Goal: Task Accomplishment & Management: Manage account settings

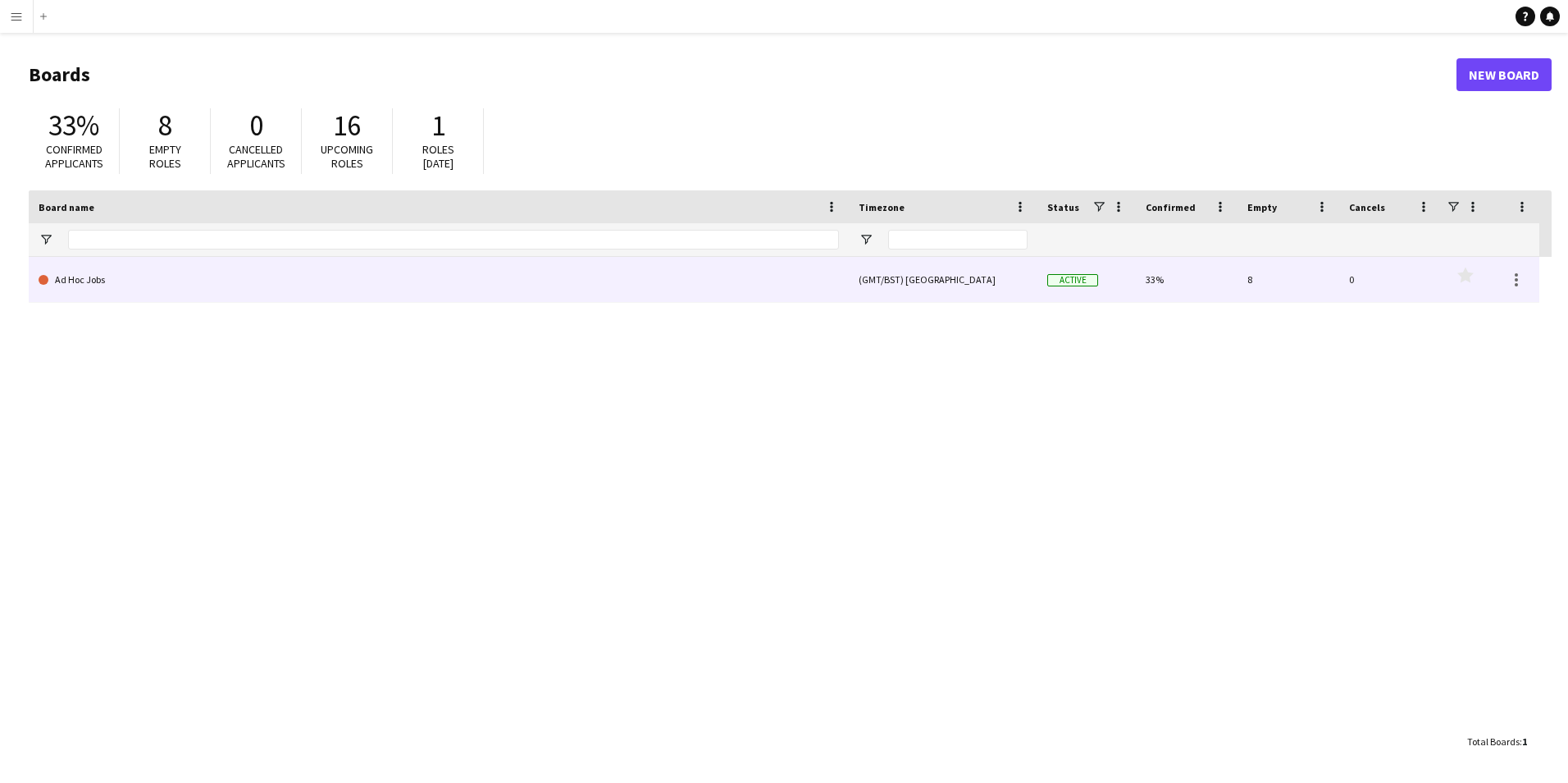
click at [140, 289] on link "Ad Hoc Jobs" at bounding box center [438, 279] width 801 height 46
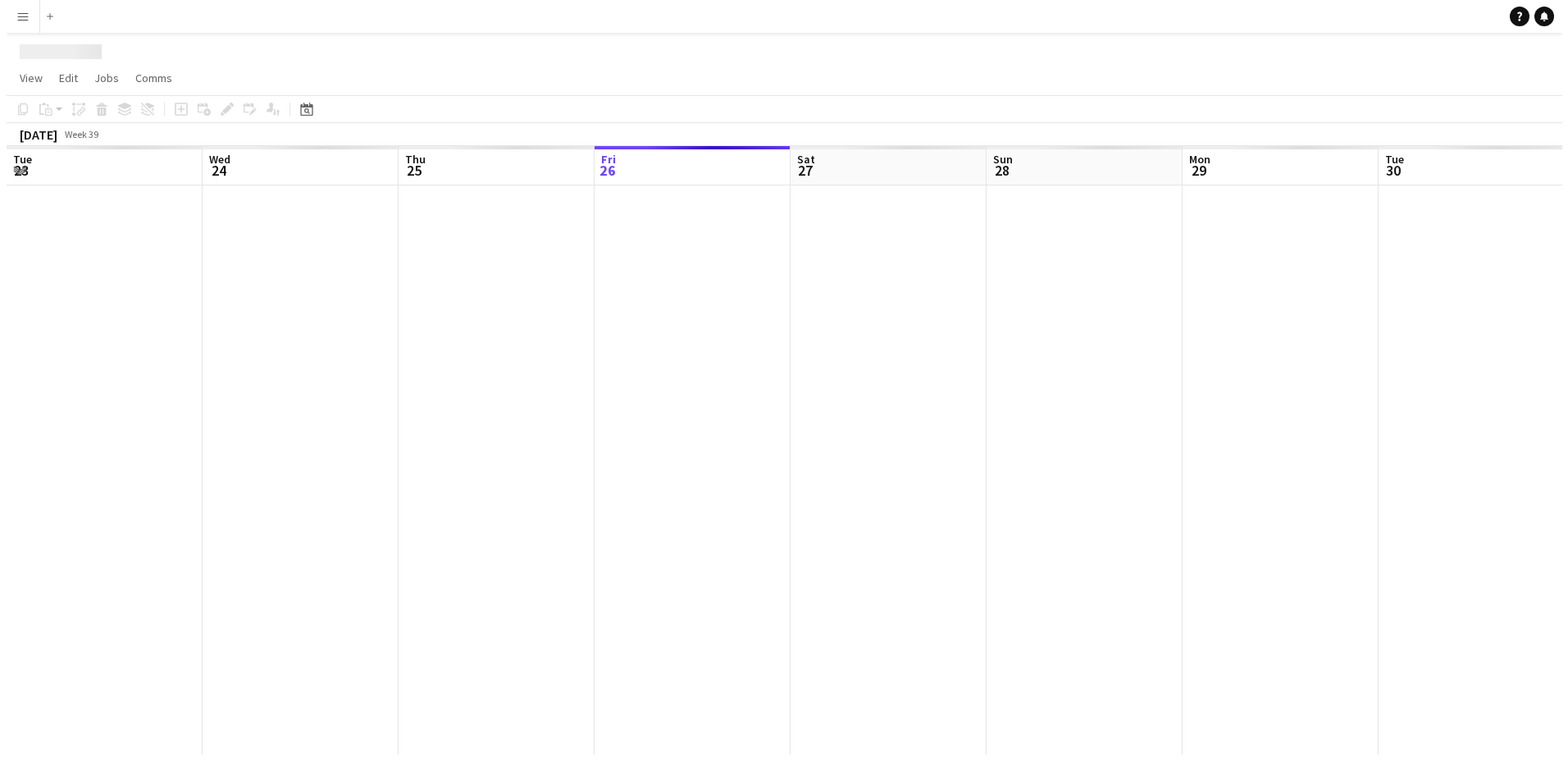
scroll to position [0, 392]
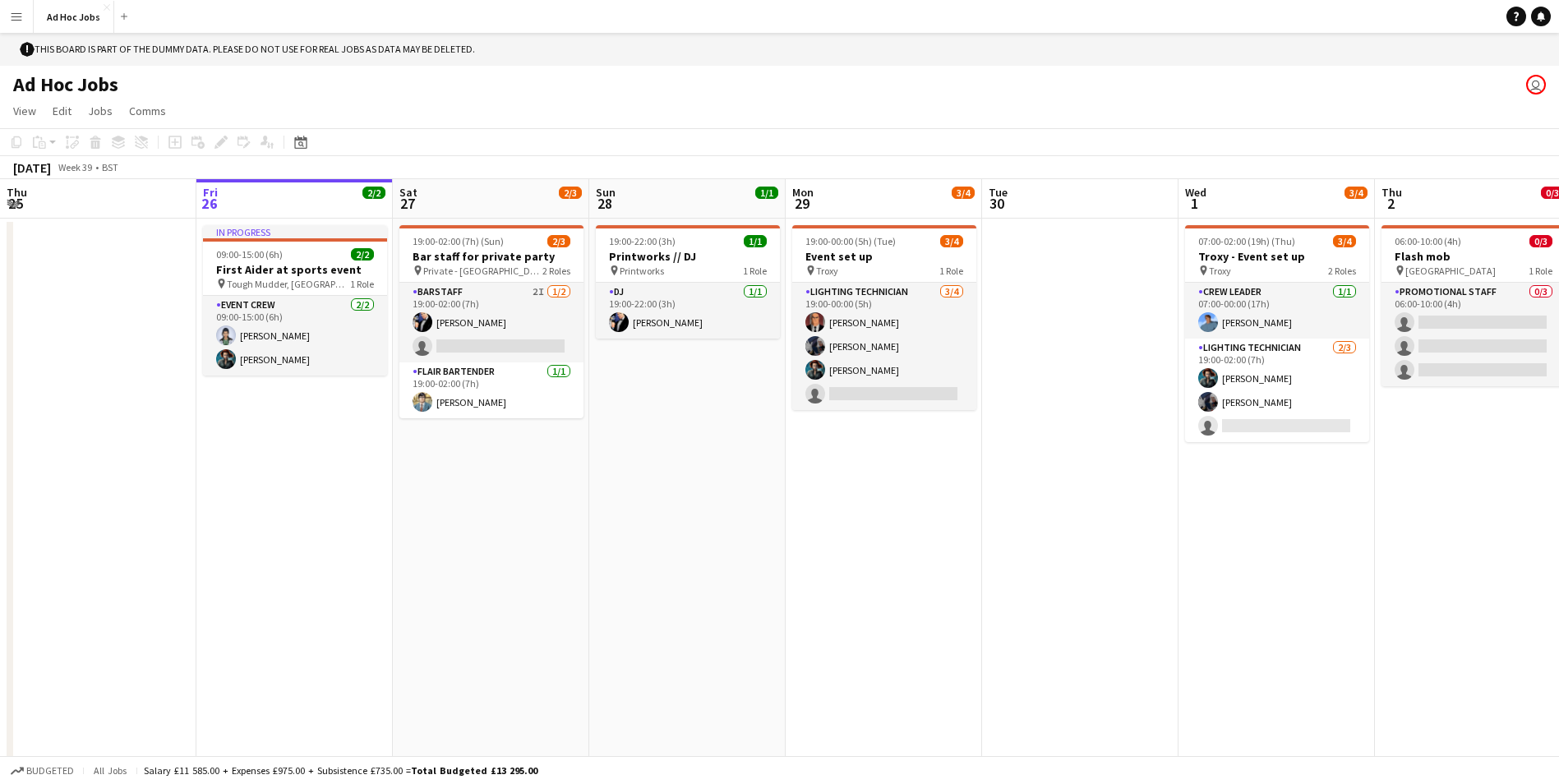
click at [13, 4] on button "Menu" at bounding box center [16, 16] width 33 height 33
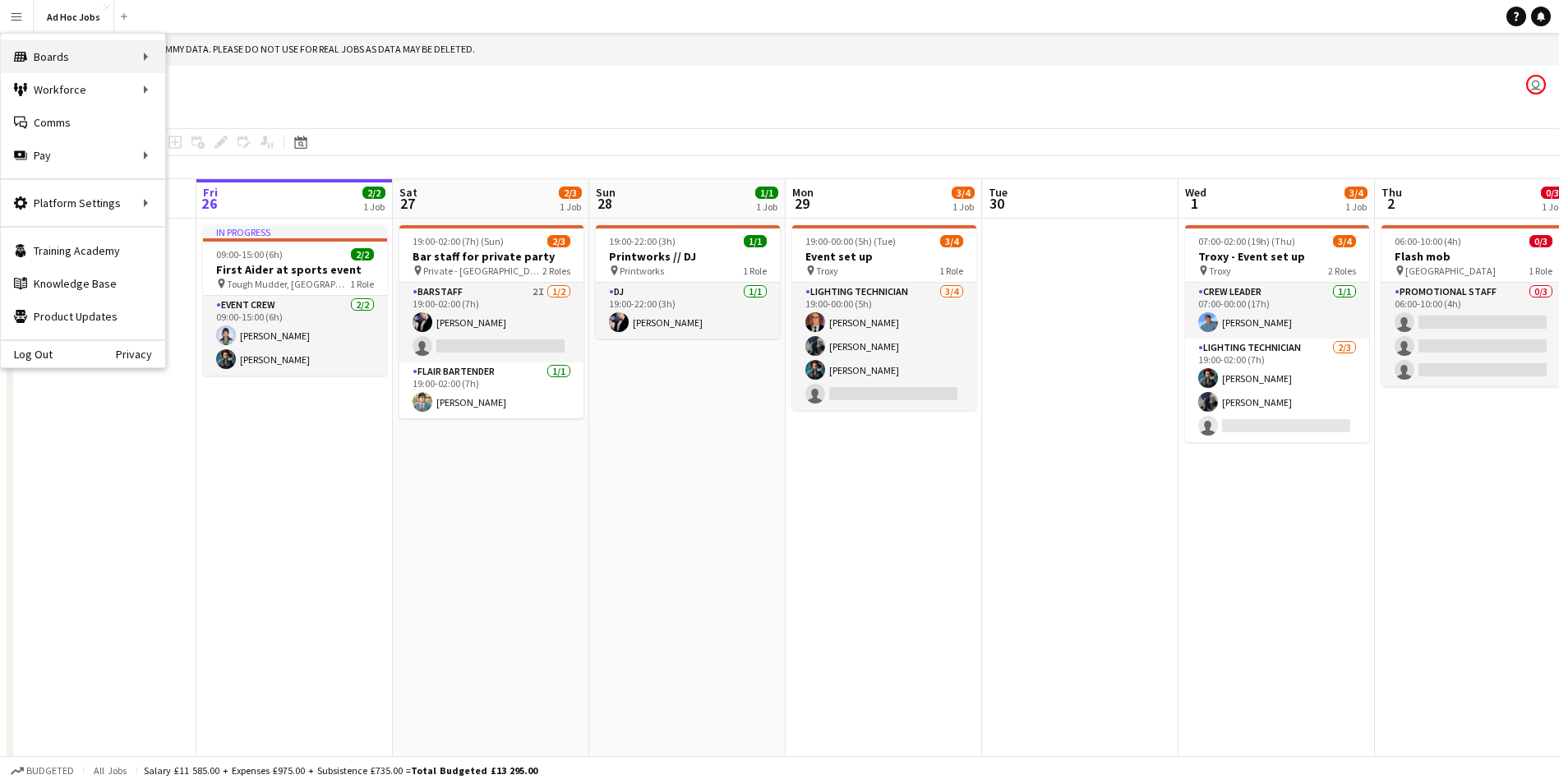
click at [68, 54] on div "Boards Boards" at bounding box center [83, 57] width 164 height 33
click at [80, 54] on div "Boards Boards" at bounding box center [83, 57] width 164 height 33
click at [219, 79] on link "All jobs" at bounding box center [248, 89] width 164 height 33
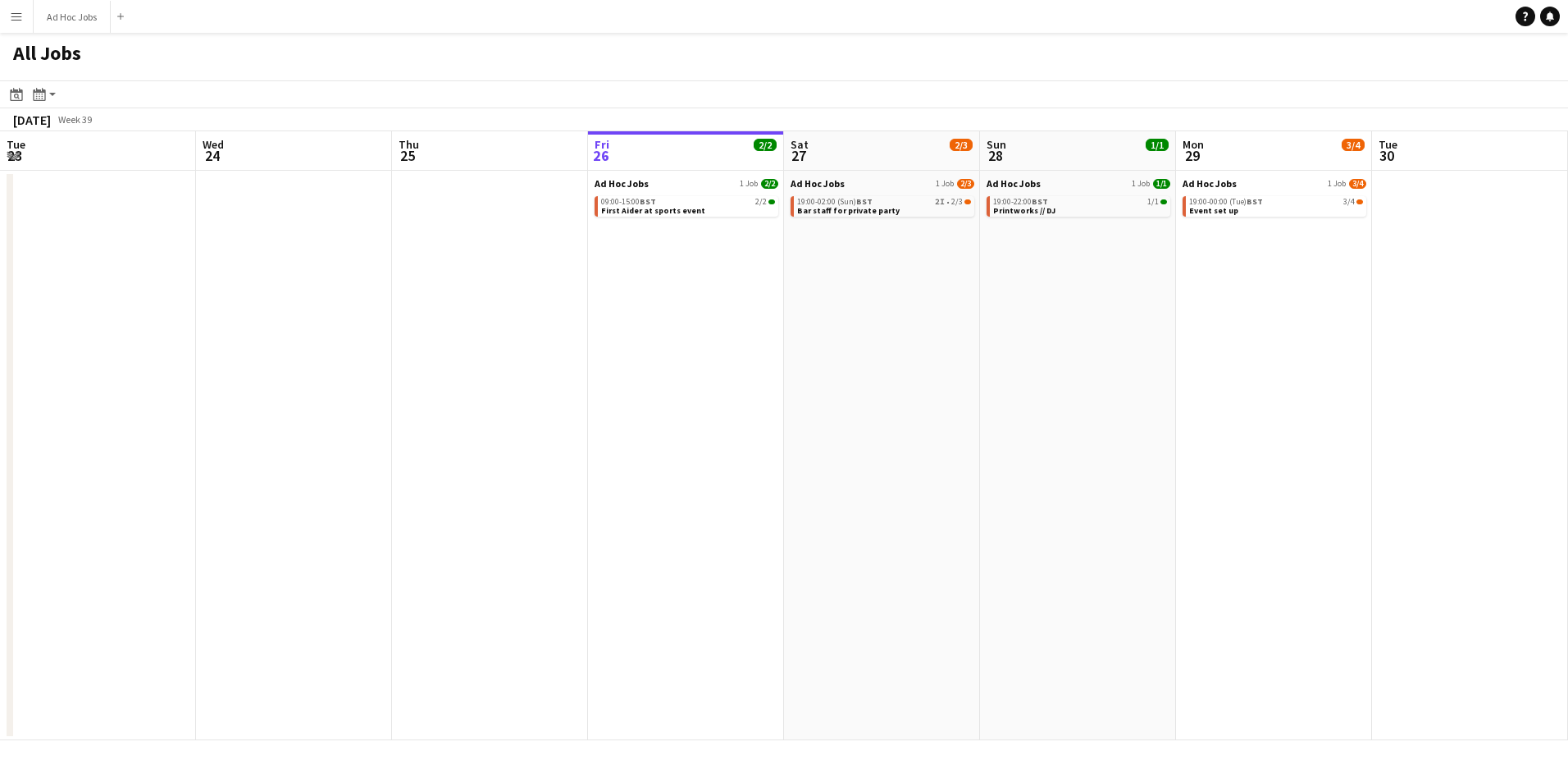
scroll to position [0, 392]
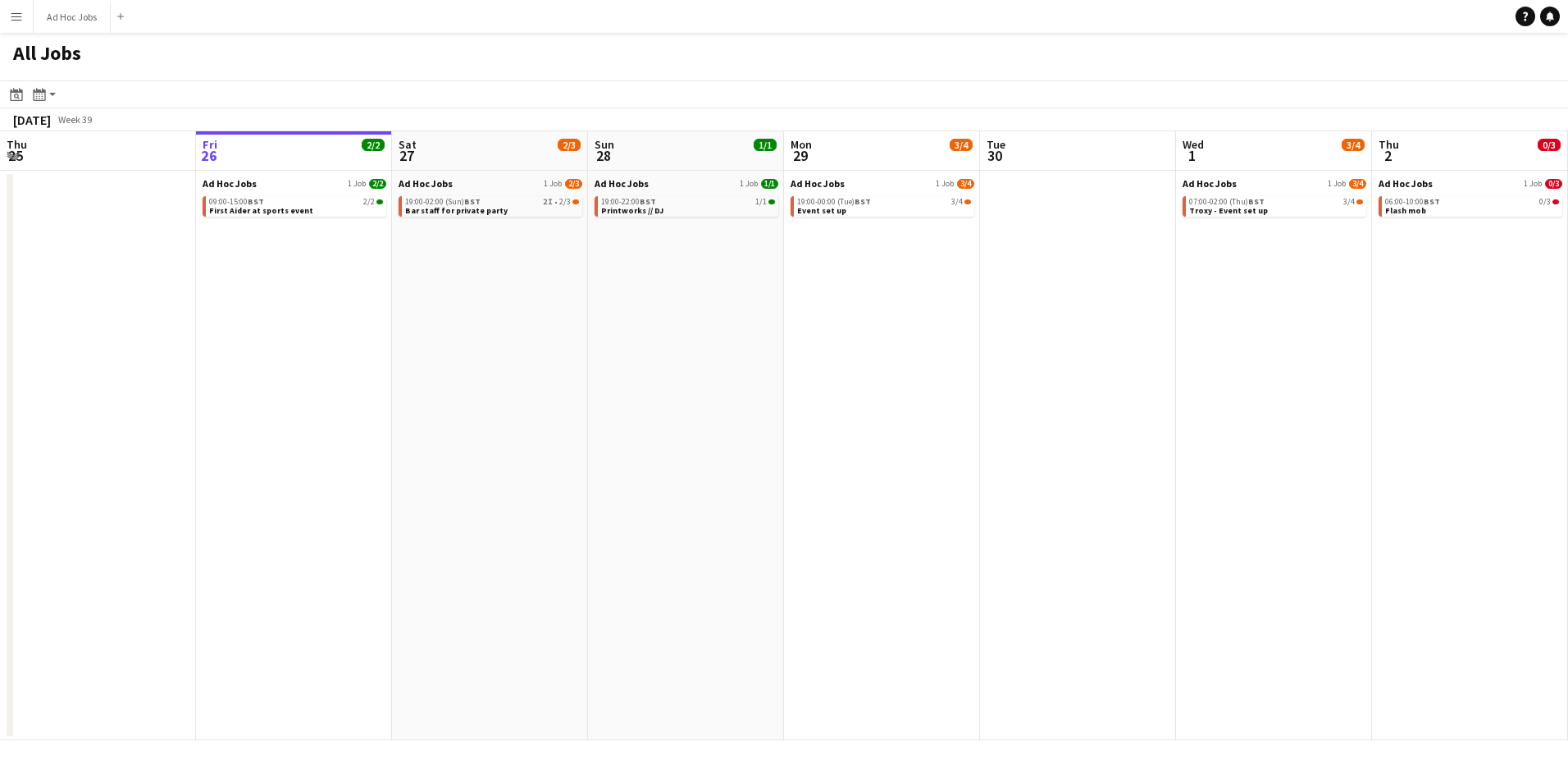
click at [462, 281] on app-date-cell "Ad Hoc Jobs 1 Job [DATE] 19:00-02:00 (Sun) BST 2I • 2/3 Bar staff for private p…" at bounding box center [490, 456] width 196 height 570
click at [496, 241] on app-date-cell "Ad Hoc Jobs 1 Job [DATE] 19:00-02:00 (Sun) BST 2I • 2/3 Bar staff for private p…" at bounding box center [490, 456] width 196 height 570
click at [359, 242] on app-date-cell "Ad Hoc Jobs 1 Job [DATE] 09:00-15:00 BST 2/2 First Aider at sports event" at bounding box center [294, 456] width 196 height 570
click at [437, 205] on span "Bar staff for private party" at bounding box center [456, 209] width 103 height 10
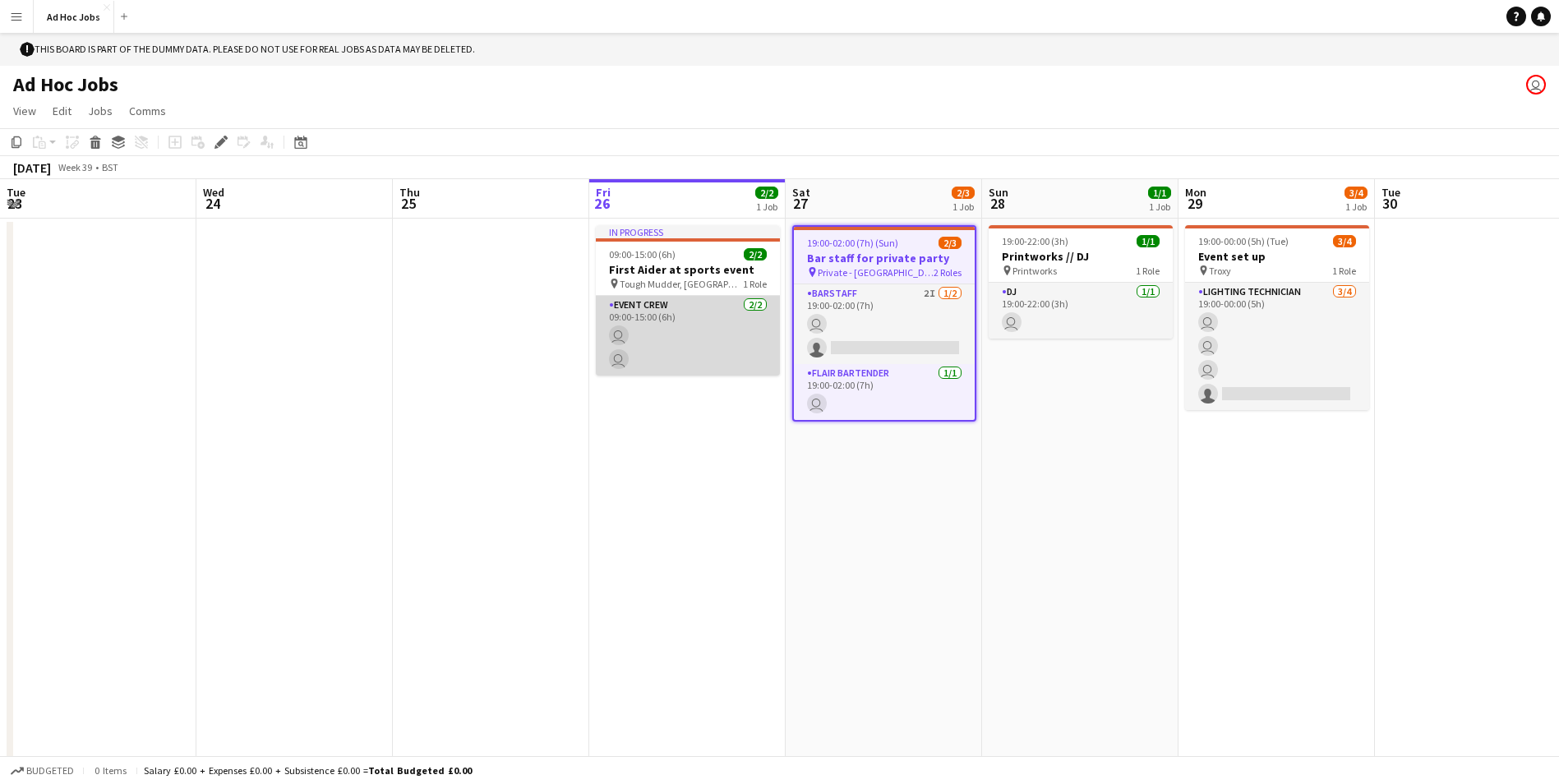
scroll to position [0, 566]
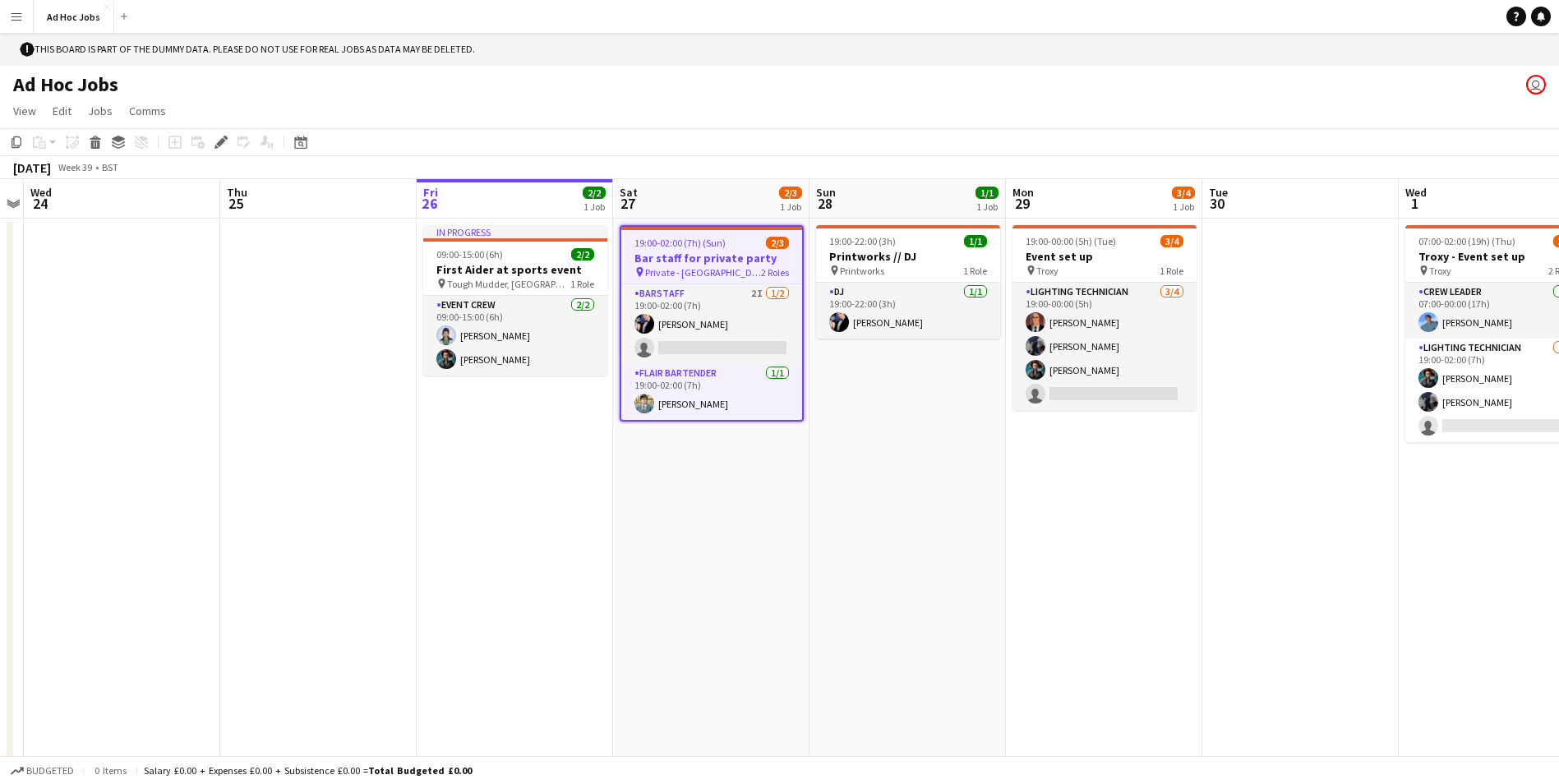
click at [743, 489] on app-date-cell "19:00-02:00 (7h) (Sun) 2/3 Bar staff for private party pin Private - Leeds 2 Ro…" at bounding box center [711, 503] width 197 height 571
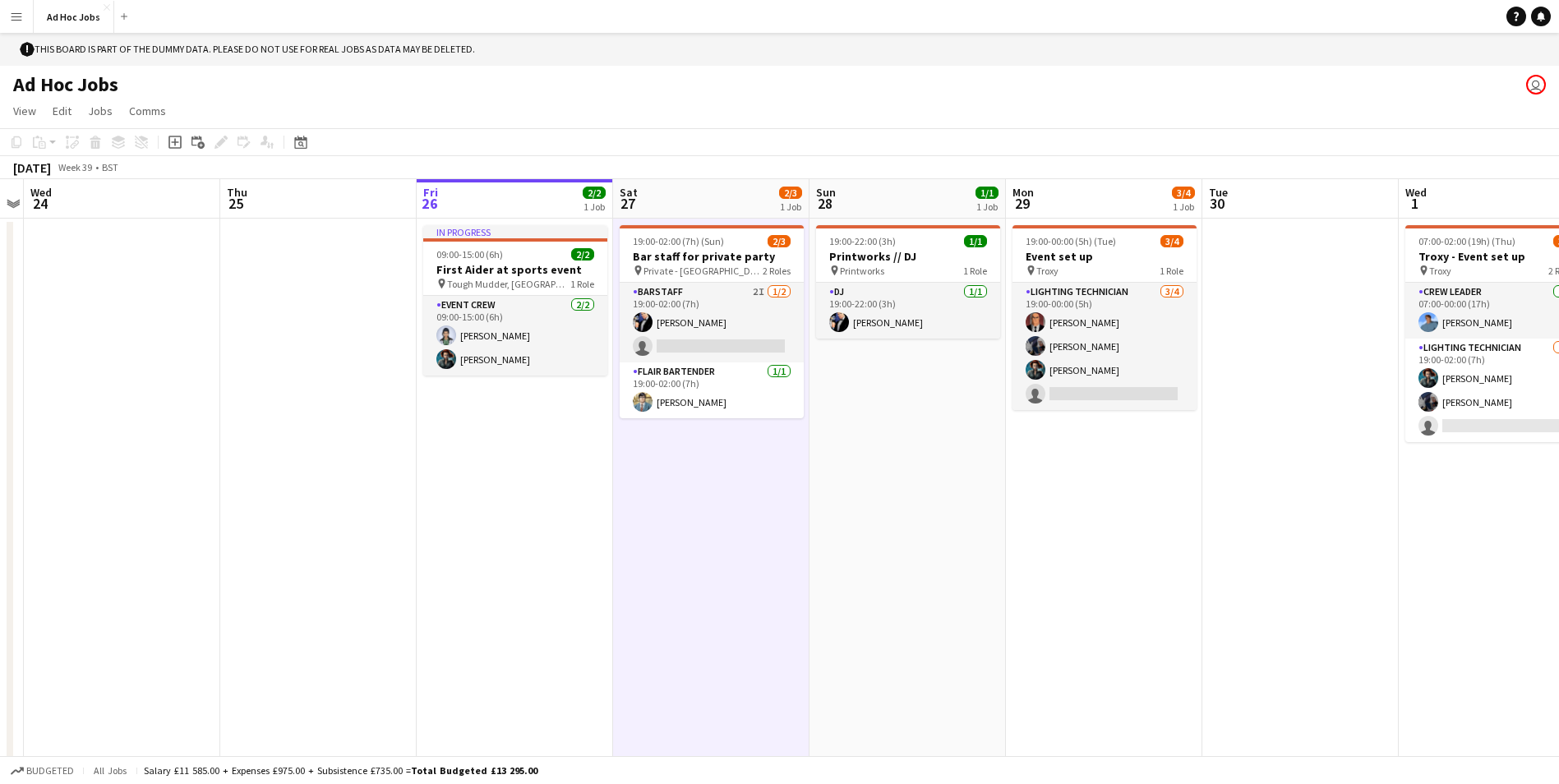
click at [529, 484] on app-date-cell "In progress 09:00-15:00 (6h) 2/2 First Aider at sports event pin Tough Mudder, …" at bounding box center [515, 503] width 197 height 571
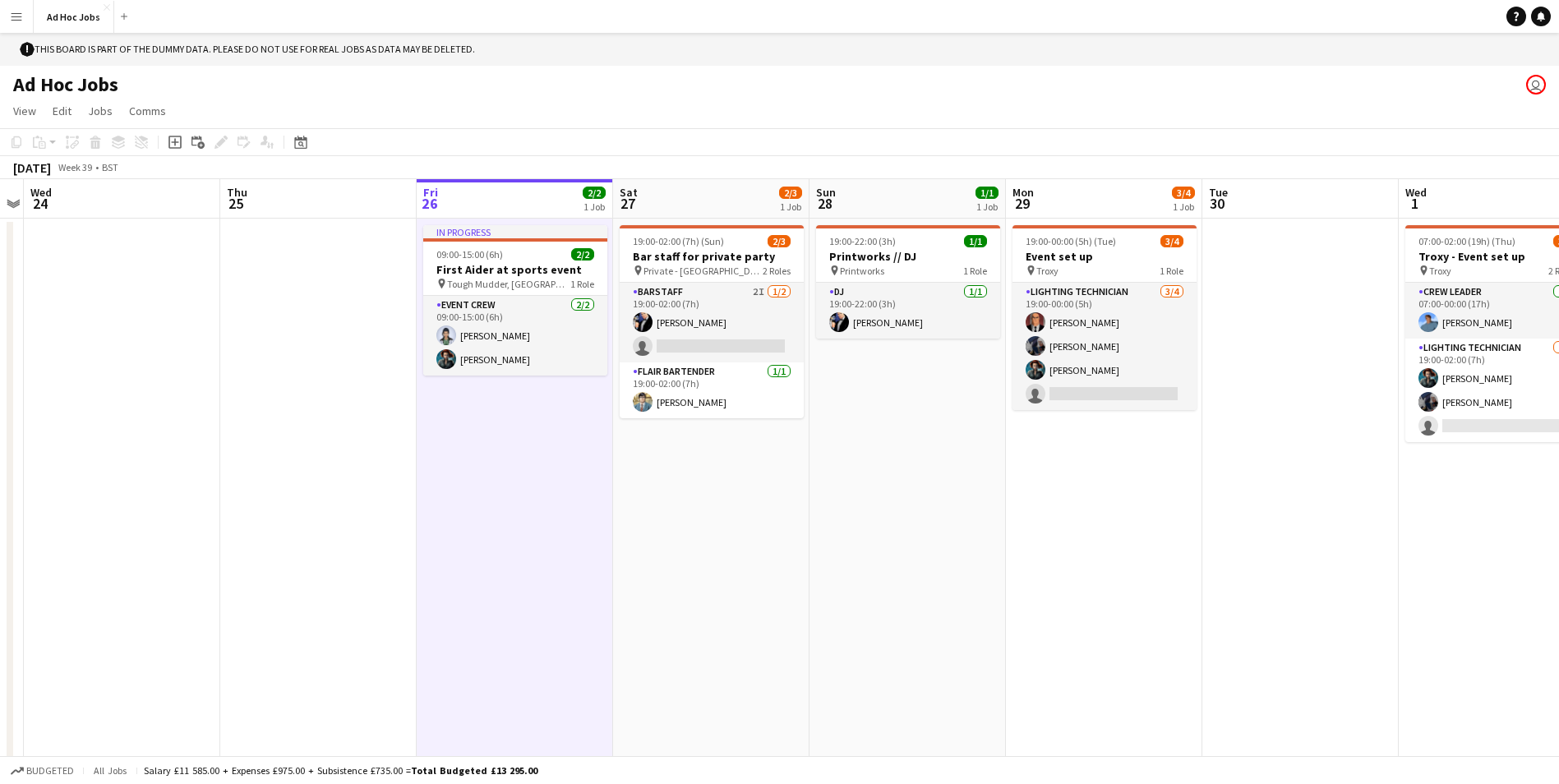
click at [935, 578] on app-date-cell "19:00-22:00 (3h) 1/1 Printworks // DJ pin Printworks 1 Role DJ 1/1 19:00-22:00 …" at bounding box center [908, 503] width 197 height 571
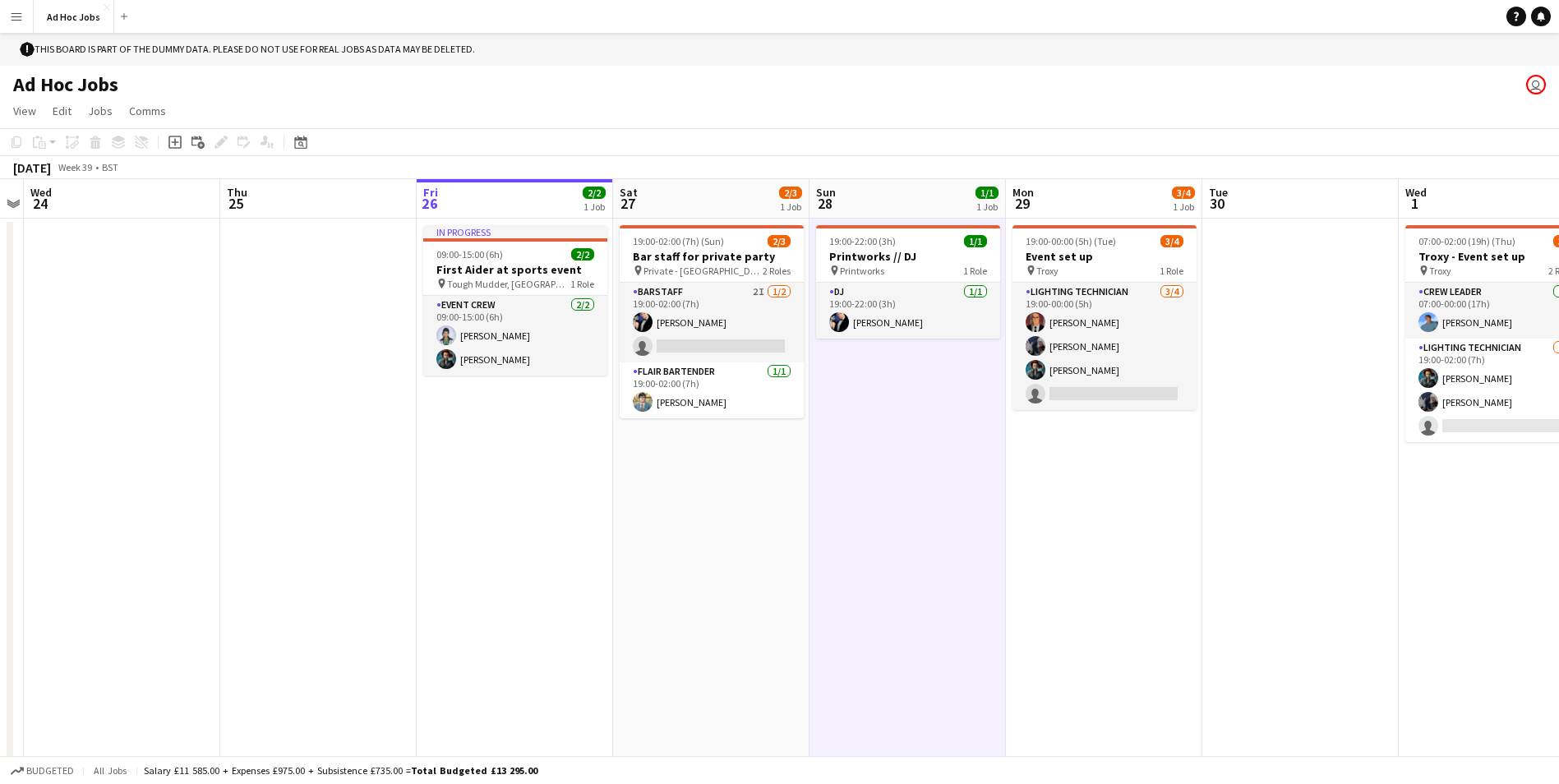
click at [1087, 533] on app-date-cell "19:00-00:00 (5h) (Tue) 3/4 Event set up pin Troxy 1 Role Lighting technician 3/…" at bounding box center [1105, 503] width 197 height 571
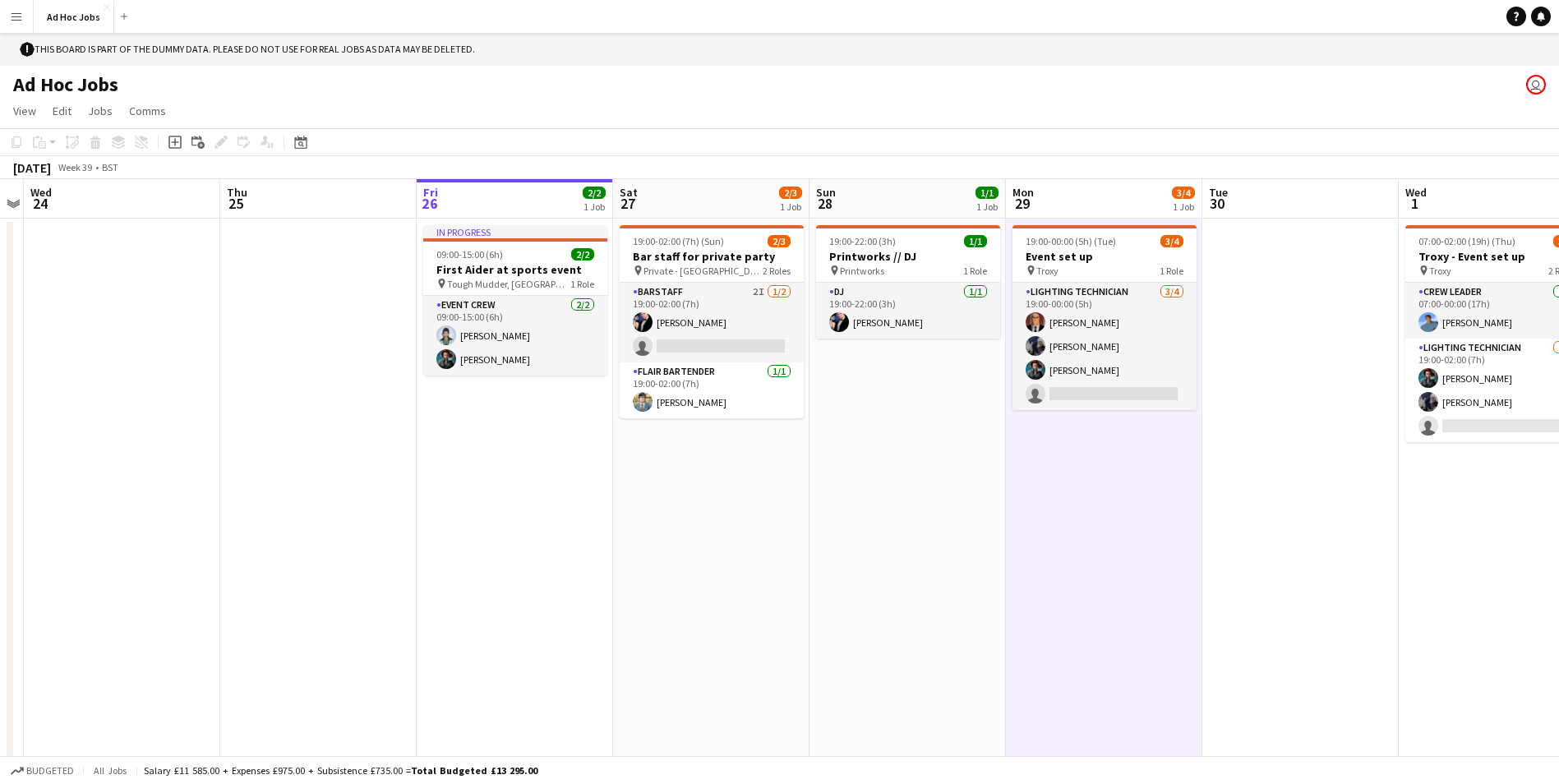
click at [1390, 515] on app-date-cell at bounding box center [1301, 503] width 197 height 571
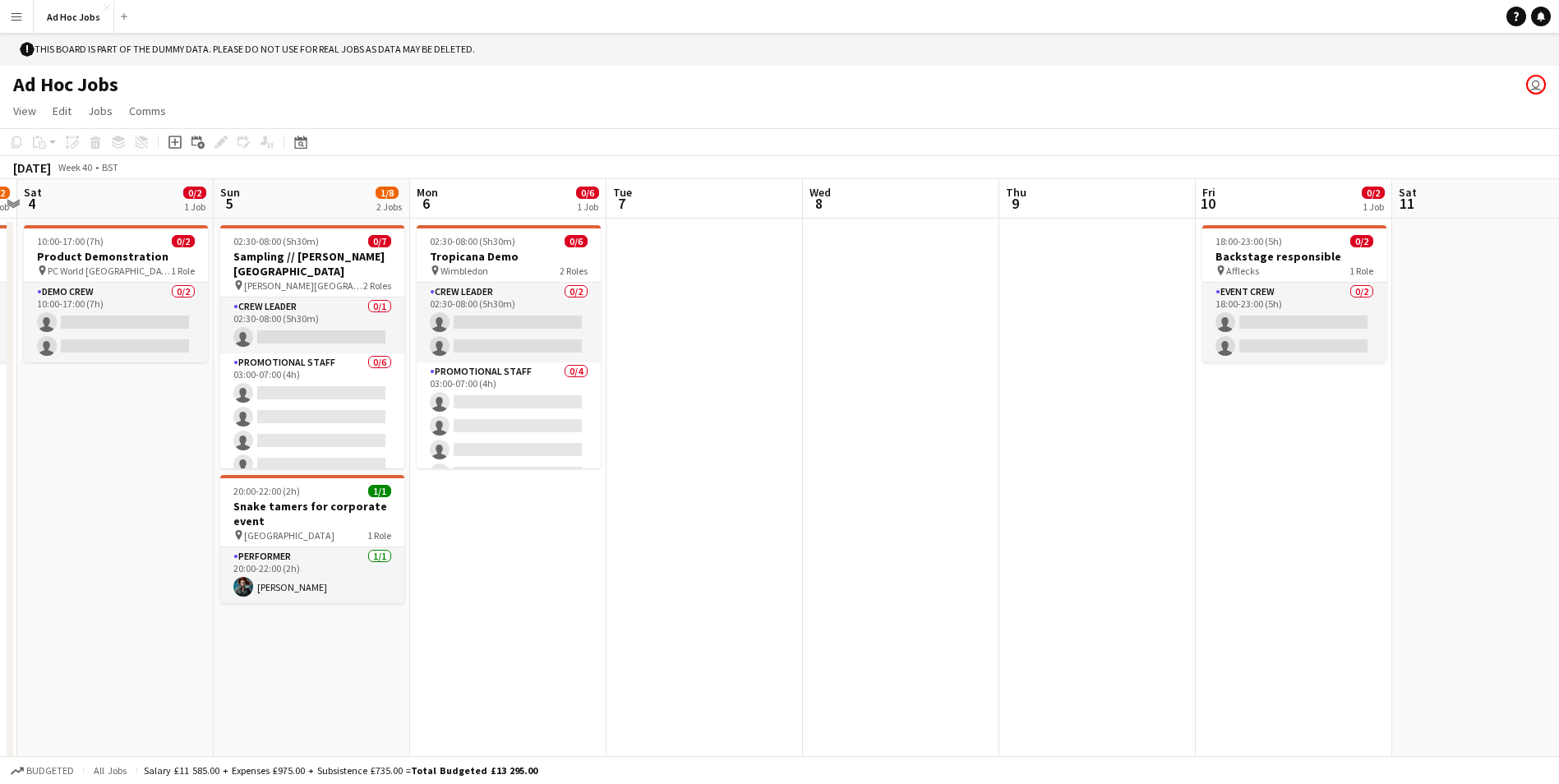
scroll to position [0, 574]
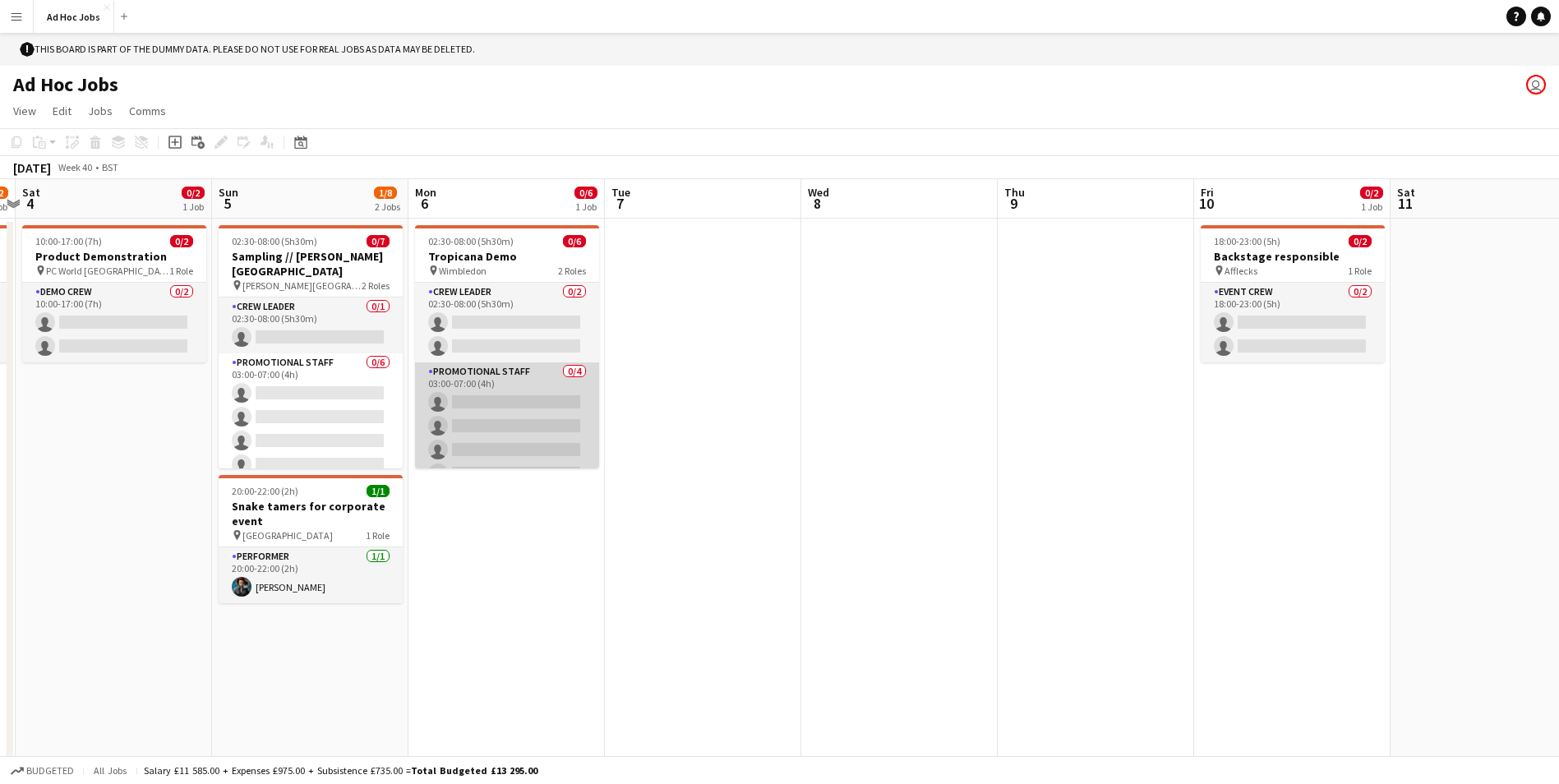
click at [575, 388] on app-card-role "Promotional Staff 0/4 03:00-07:00 (4h) single-neutral-actions single-neutral-ac…" at bounding box center [506, 426] width 184 height 128
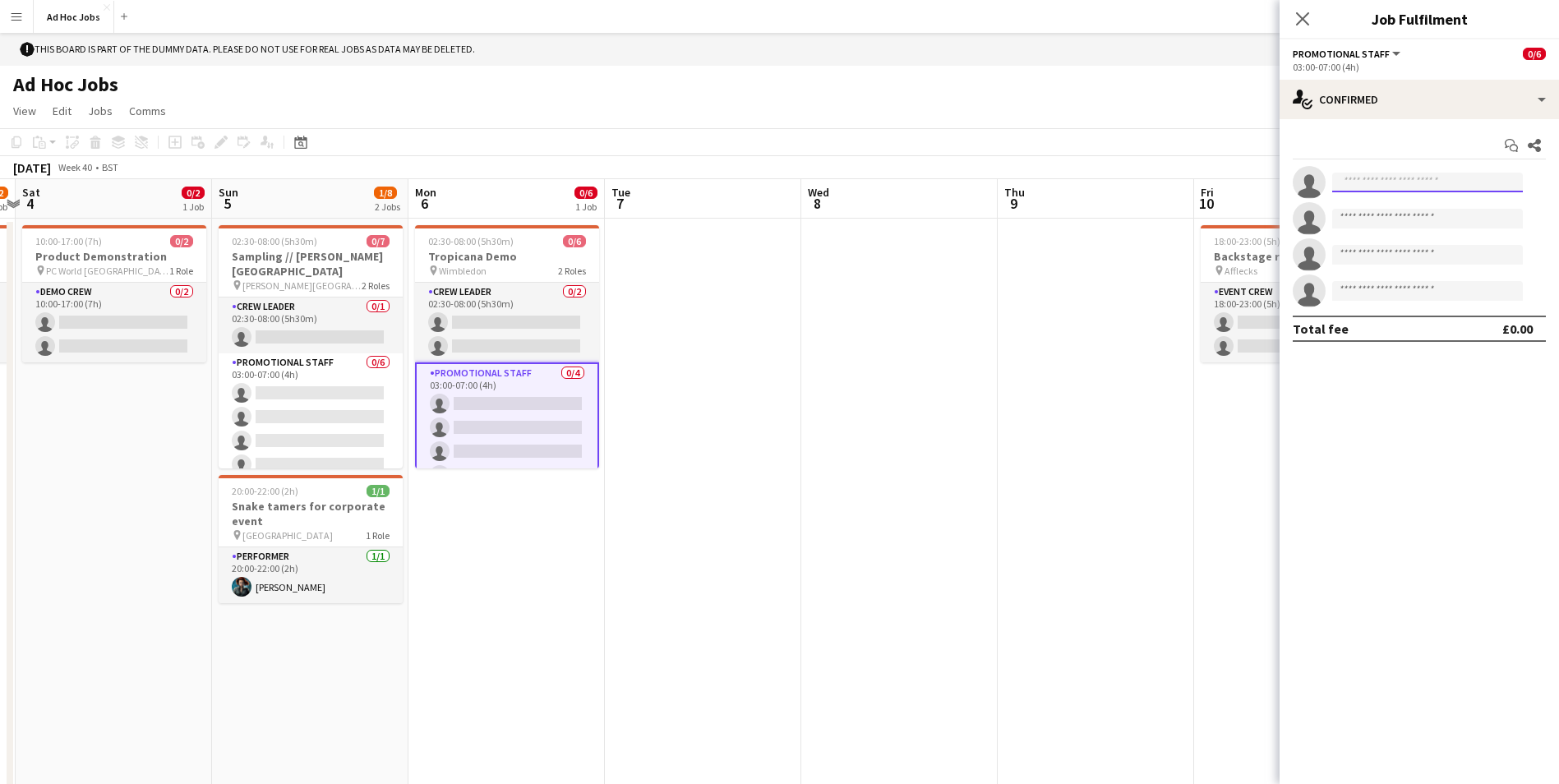
click at [1394, 178] on input at bounding box center [1428, 182] width 191 height 20
type input "*"
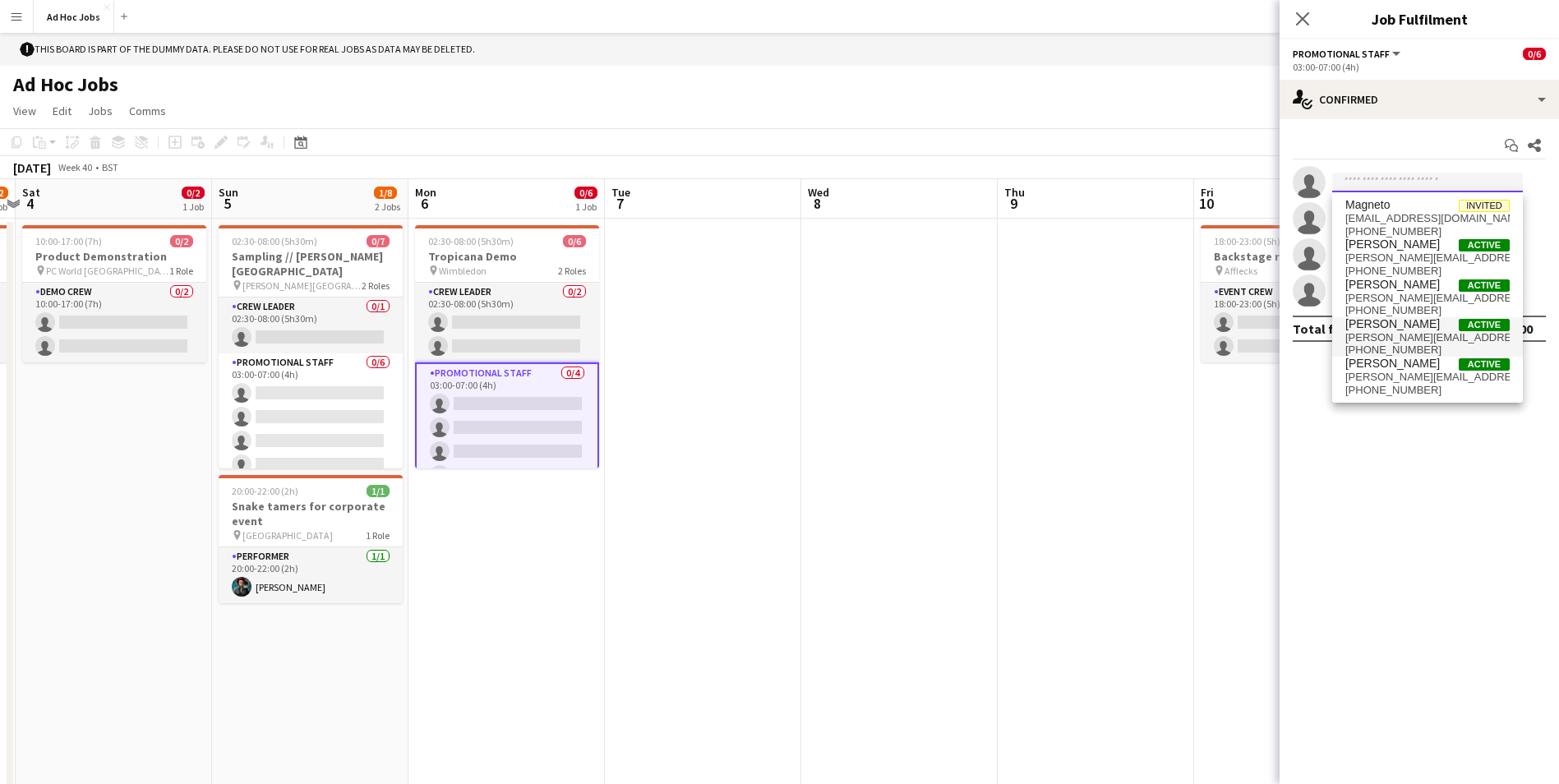
scroll to position [0, 0]
click at [894, 423] on app-date-cell at bounding box center [899, 503] width 197 height 571
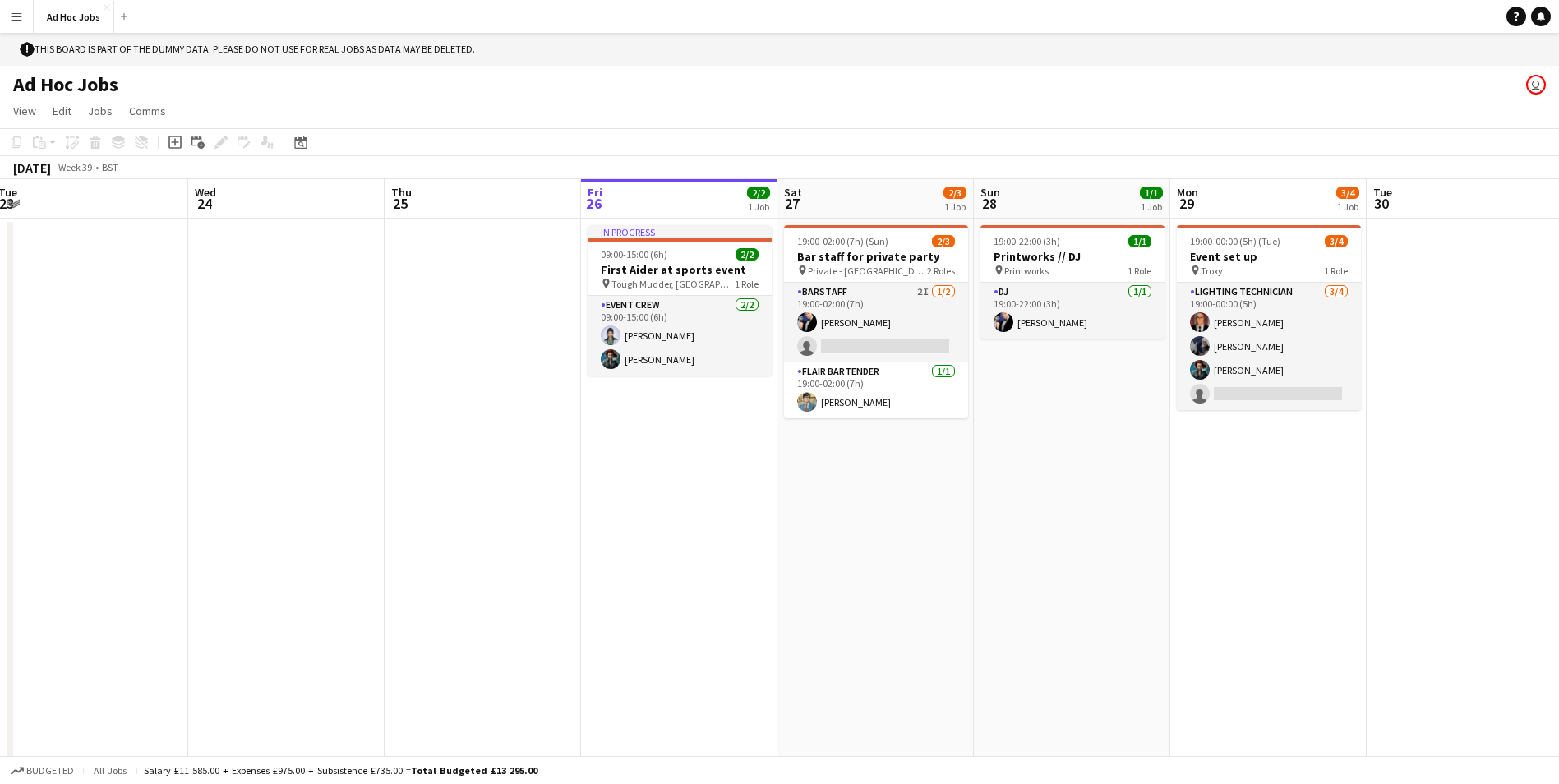
scroll to position [0, 630]
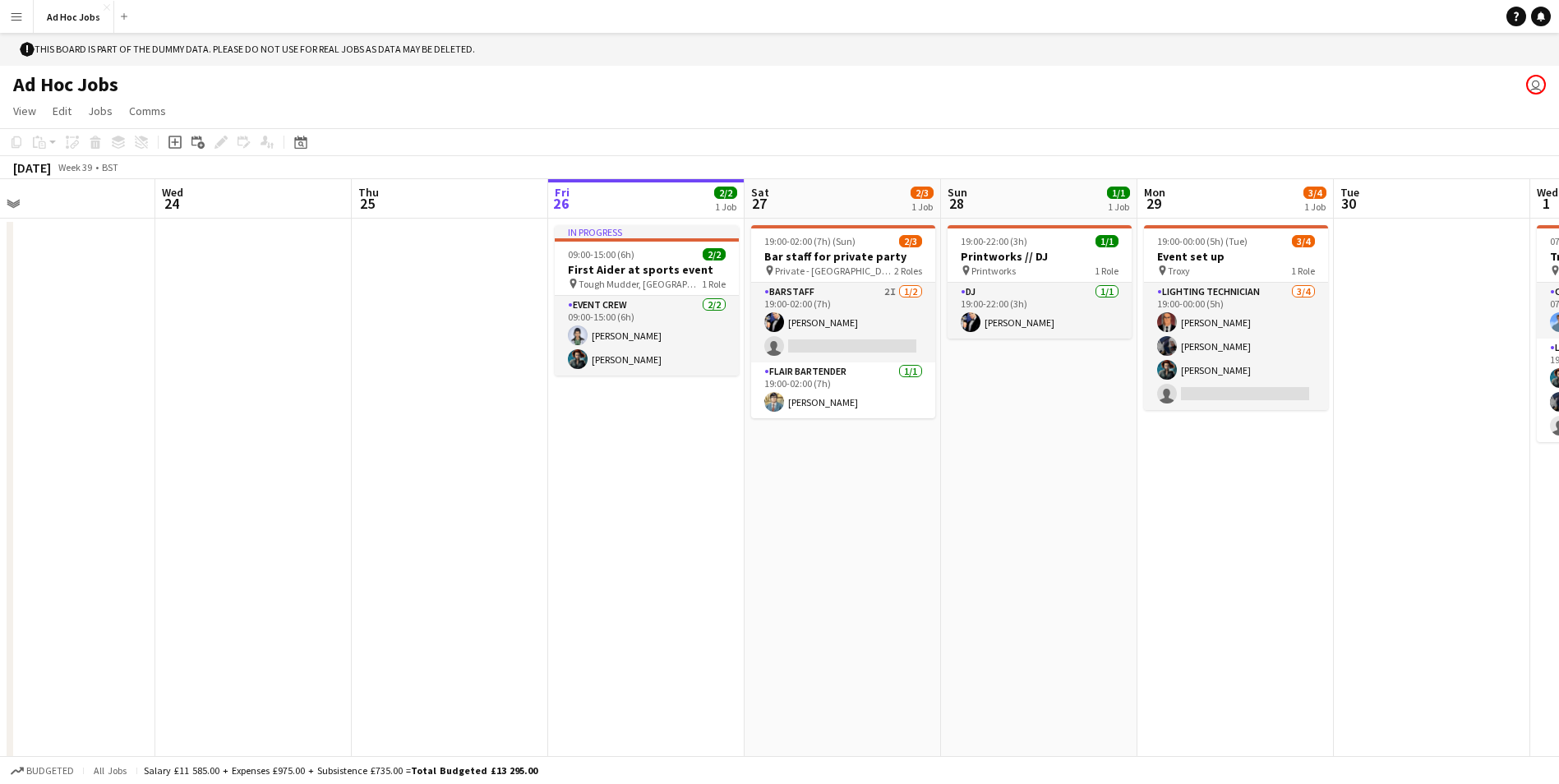
click at [642, 571] on app-date-cell "In progress 09:00-15:00 (6h) 2/2 First Aider at sports event pin Tough Mudder, …" at bounding box center [646, 503] width 197 height 571
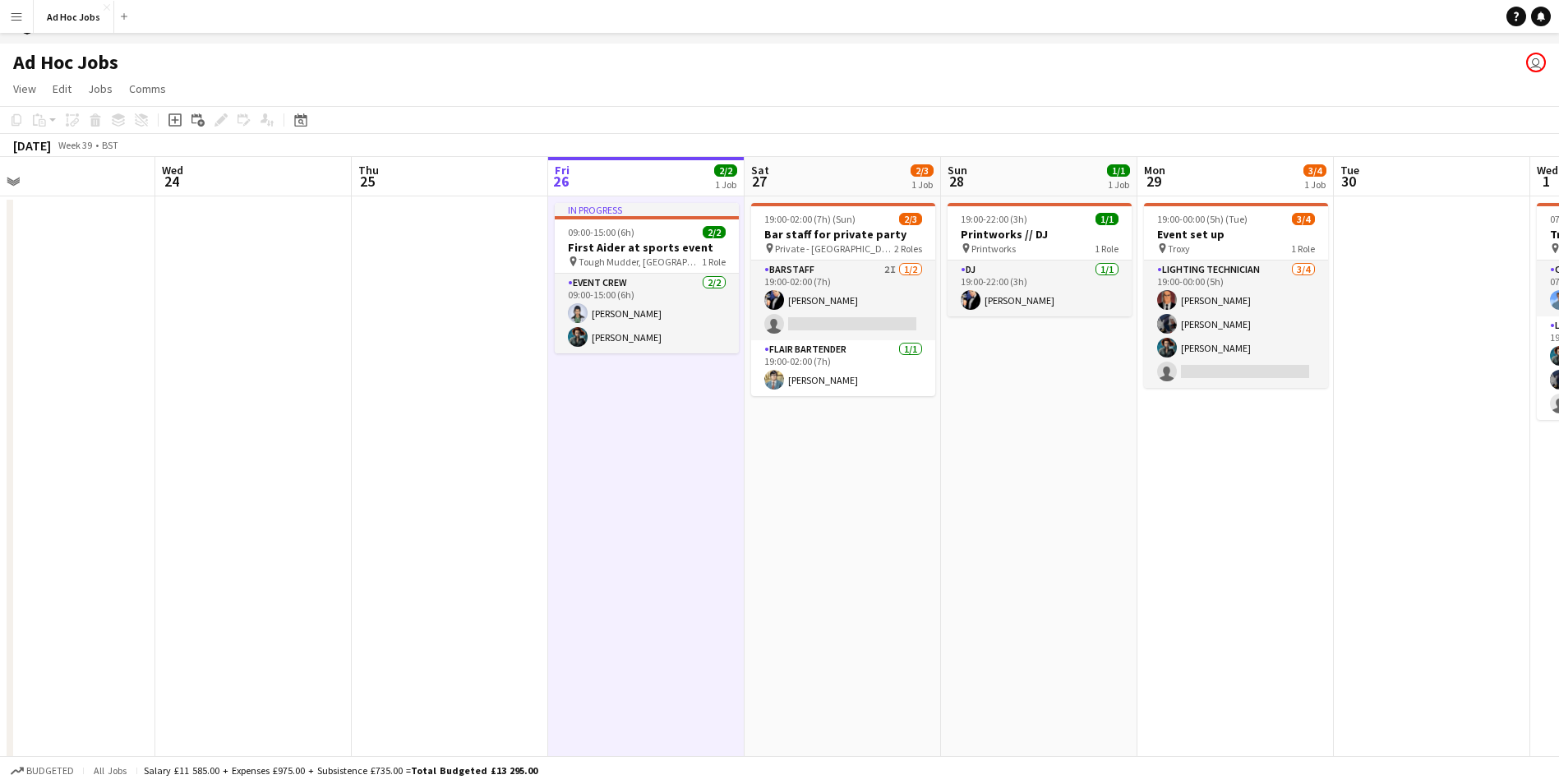
scroll to position [33, 0]
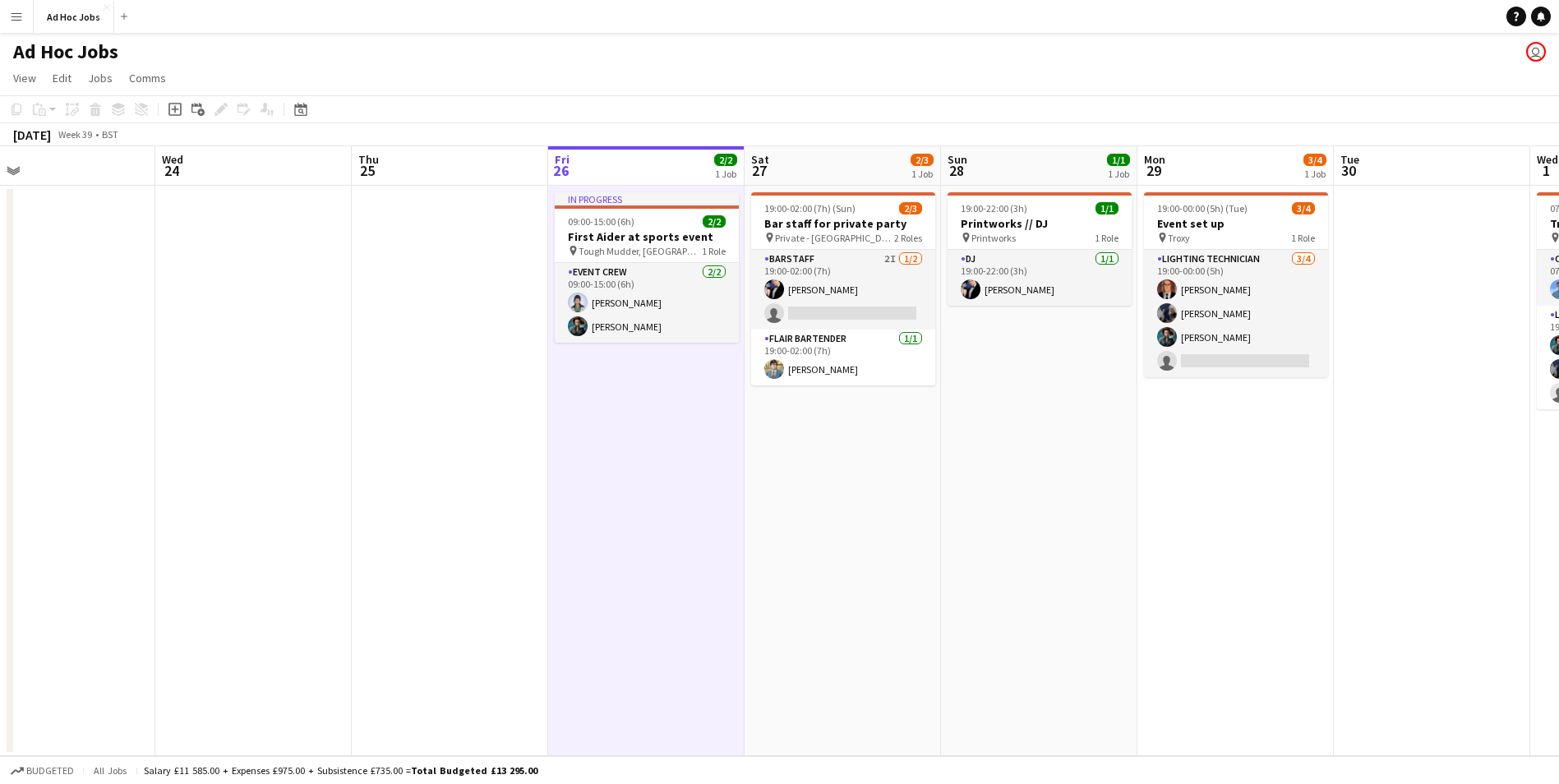
click at [667, 536] on app-date-cell "In progress 09:00-15:00 (6h) 2/2 First Aider at sports event pin Tough Mudder, …" at bounding box center [646, 471] width 197 height 571
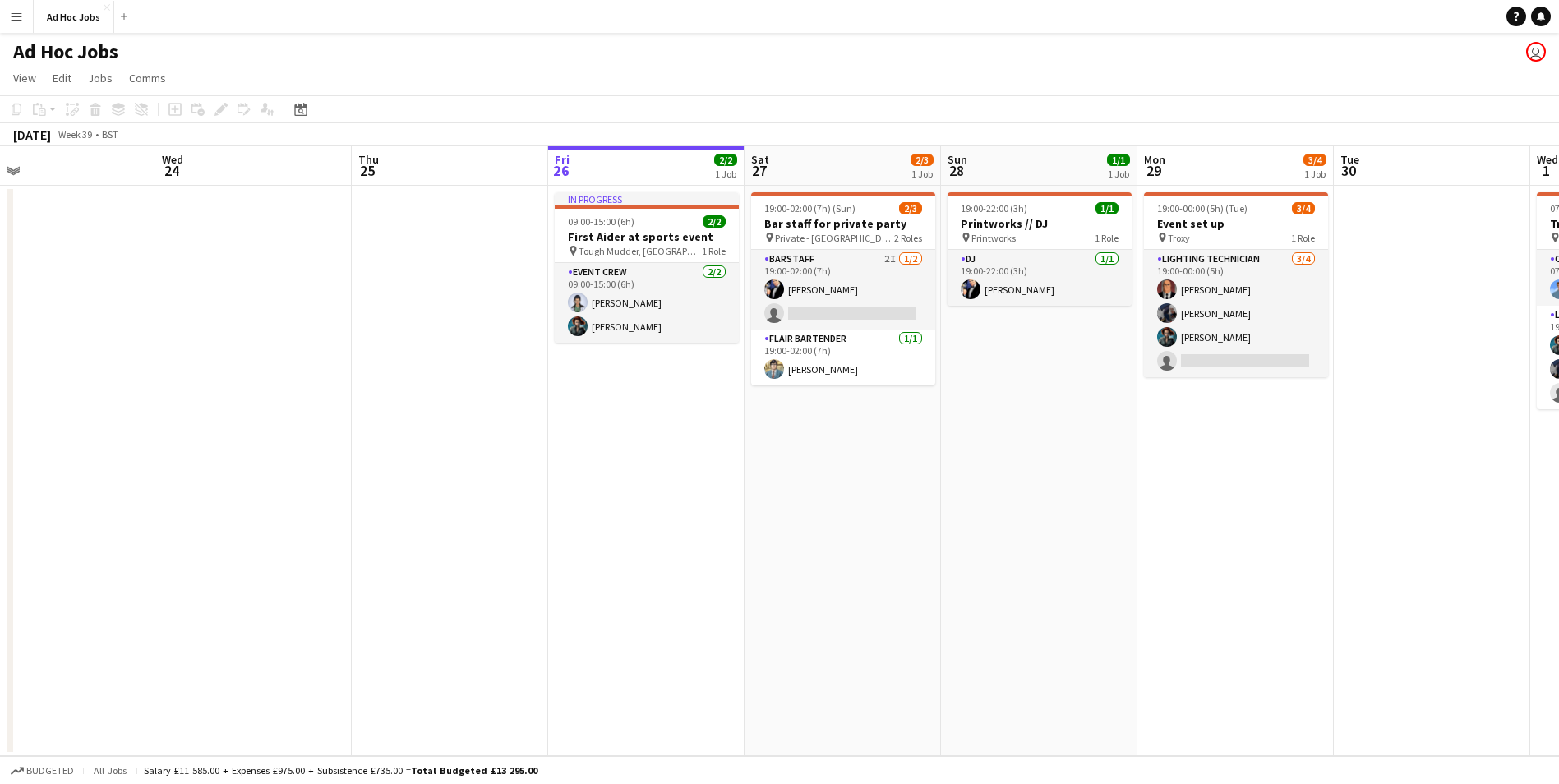
click at [667, 536] on app-date-cell "In progress 09:00-15:00 (6h) 2/2 First Aider at sports event pin Tough Mudder, …" at bounding box center [646, 471] width 197 height 571
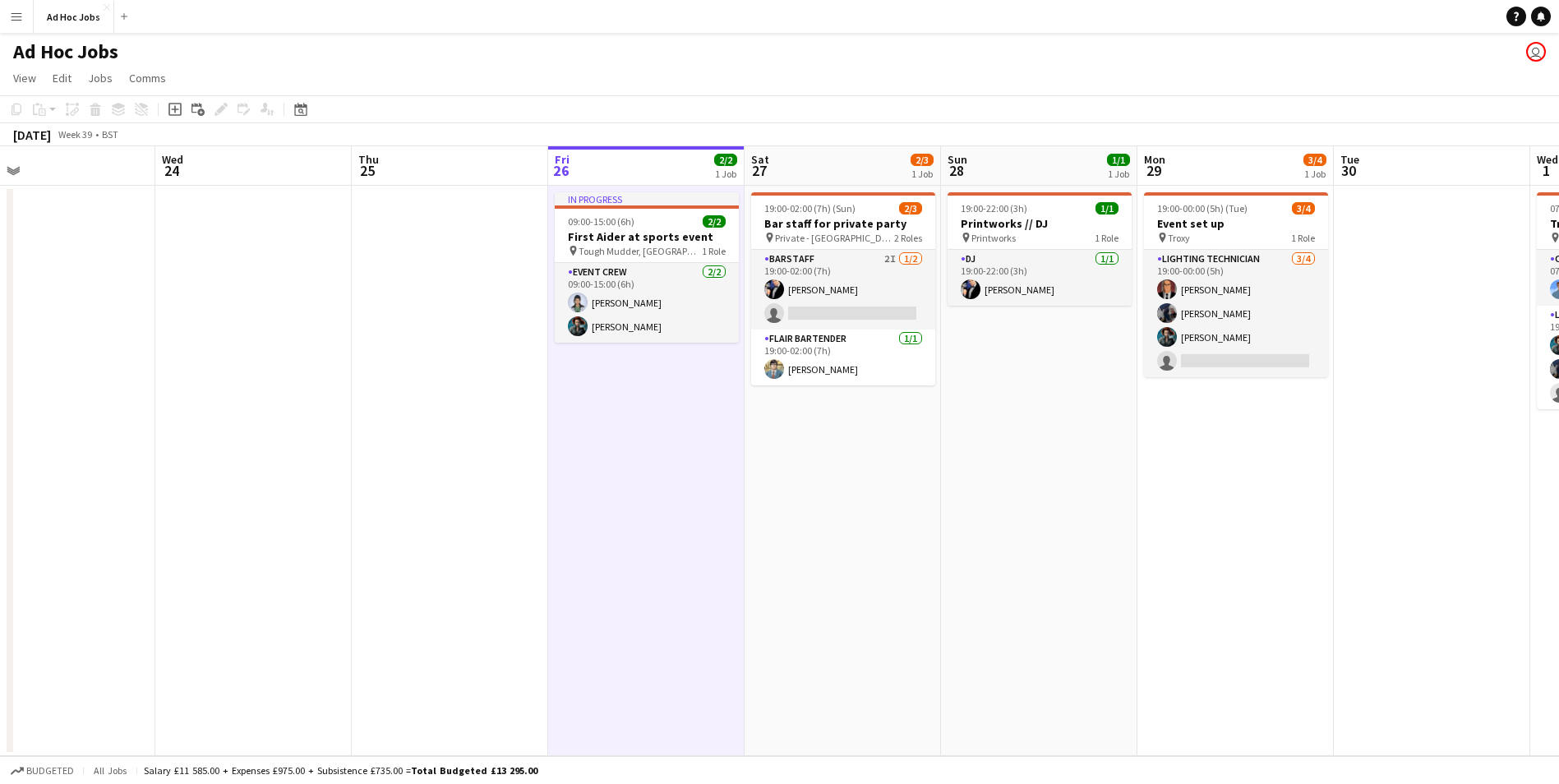
click at [799, 600] on app-date-cell "19:00-02:00 (7h) (Sun) 2/3 Bar staff for private party pin Private - Leeds 2 Ro…" at bounding box center [843, 471] width 197 height 571
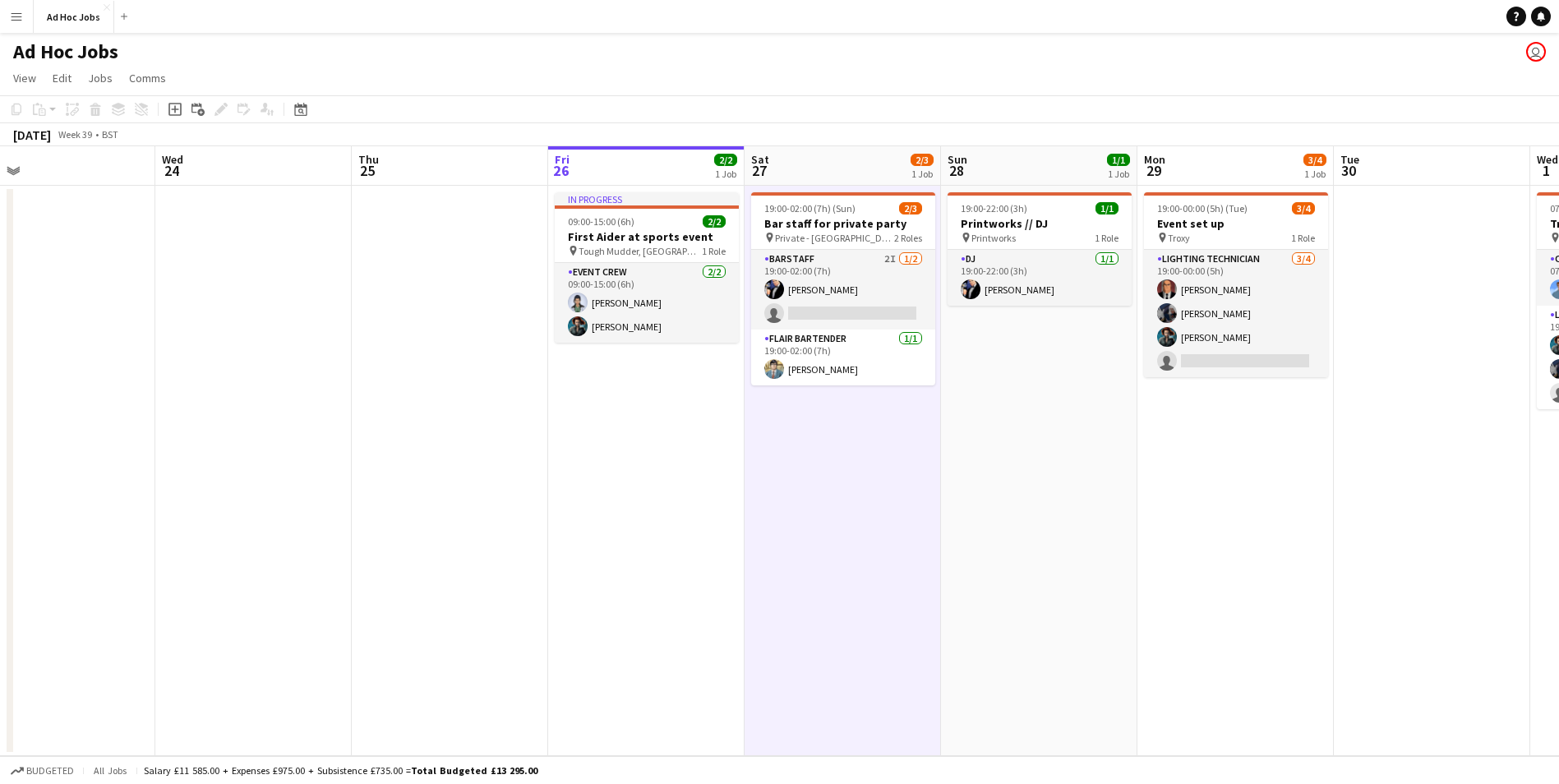
click at [594, 643] on app-date-cell "In progress 09:00-15:00 (6h) 2/2 First Aider at sports event pin Tough Mudder, …" at bounding box center [646, 471] width 197 height 571
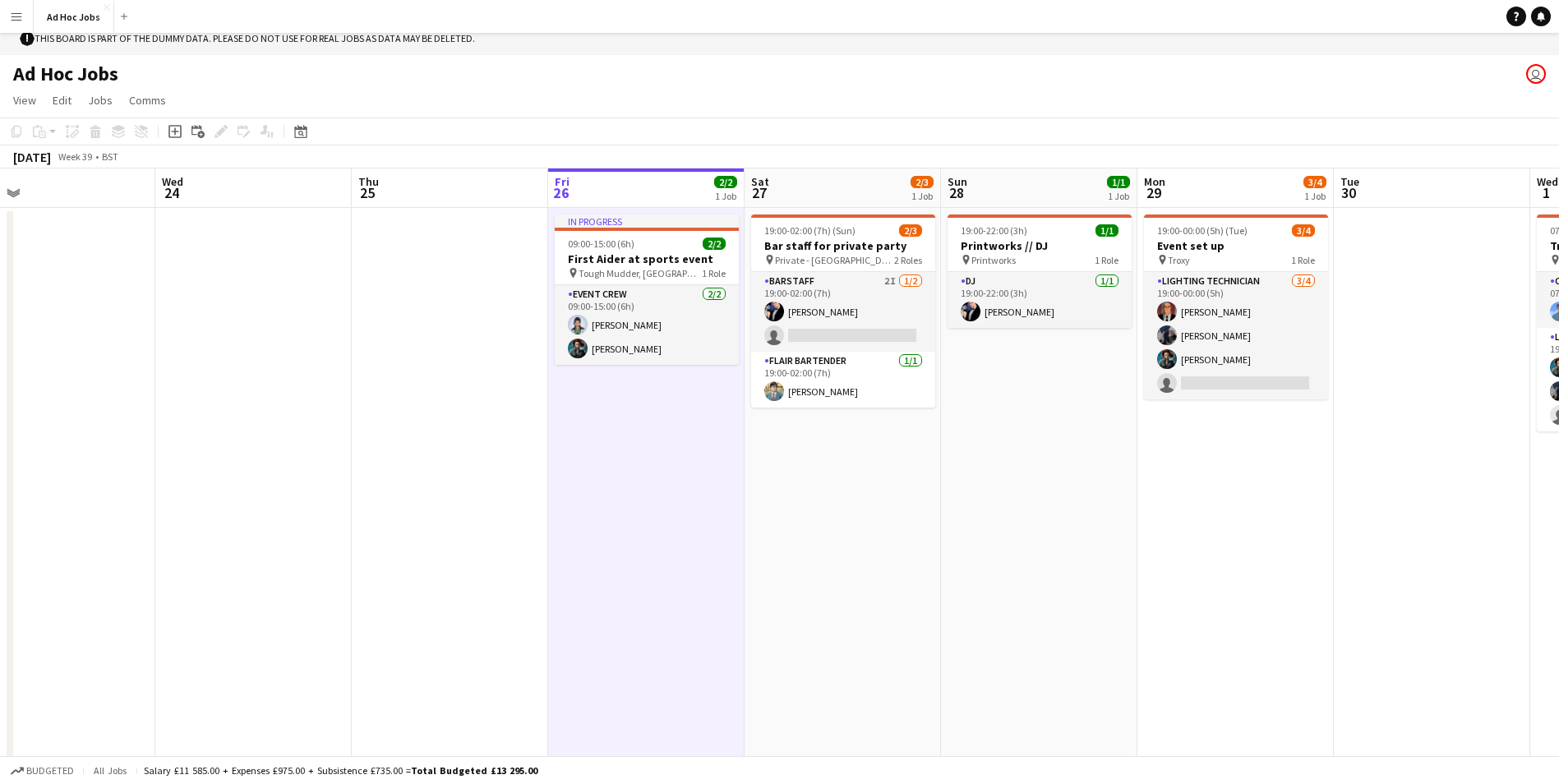
scroll to position [0, 0]
